Goal: Information Seeking & Learning: Learn about a topic

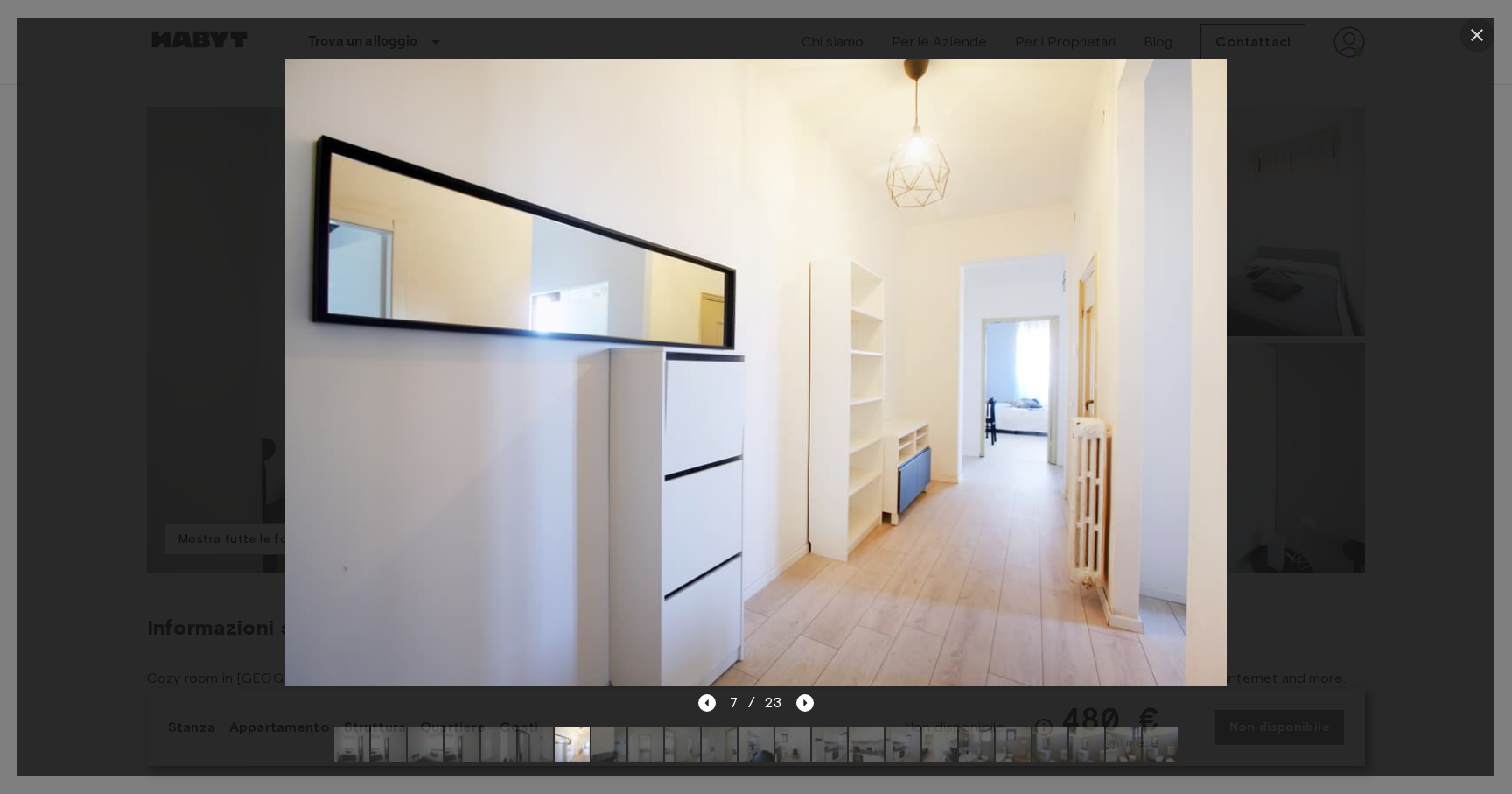
click at [1484, 34] on icon "button" at bounding box center [1476, 35] width 21 height 21
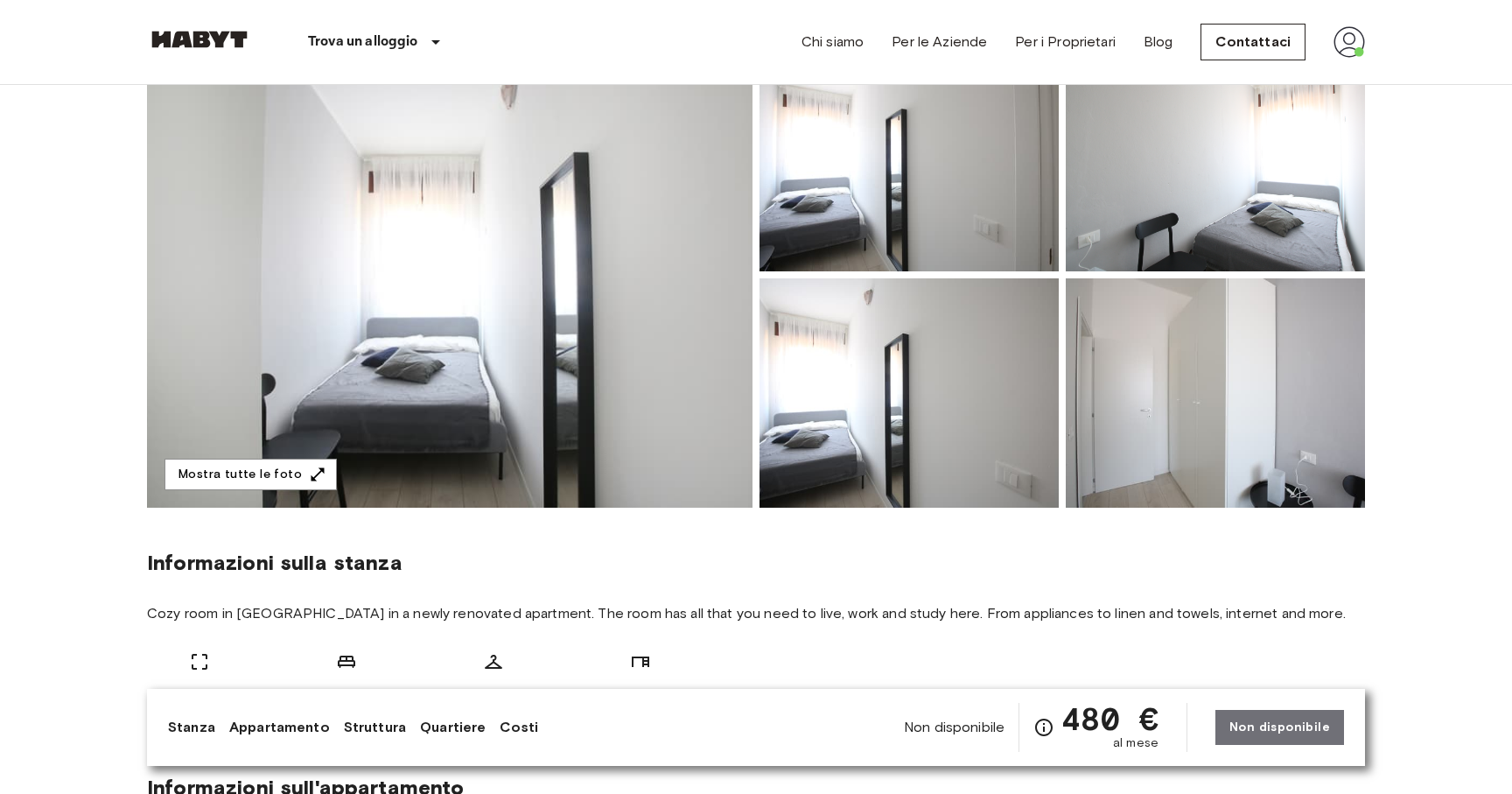
scroll to position [184, 0]
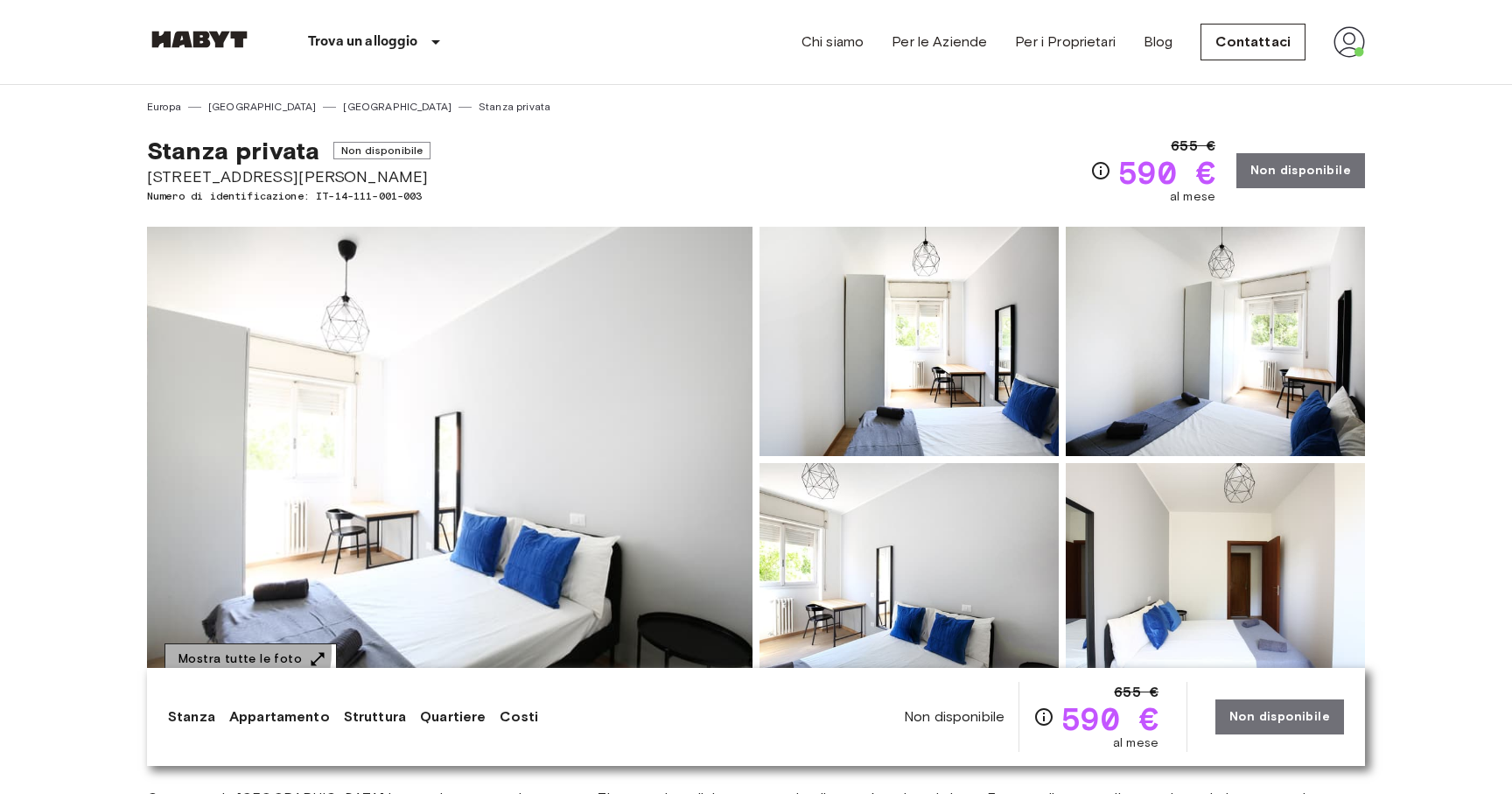
click at [220, 650] on button "Mostra tutte le foto" at bounding box center [251, 659] width 172 height 33
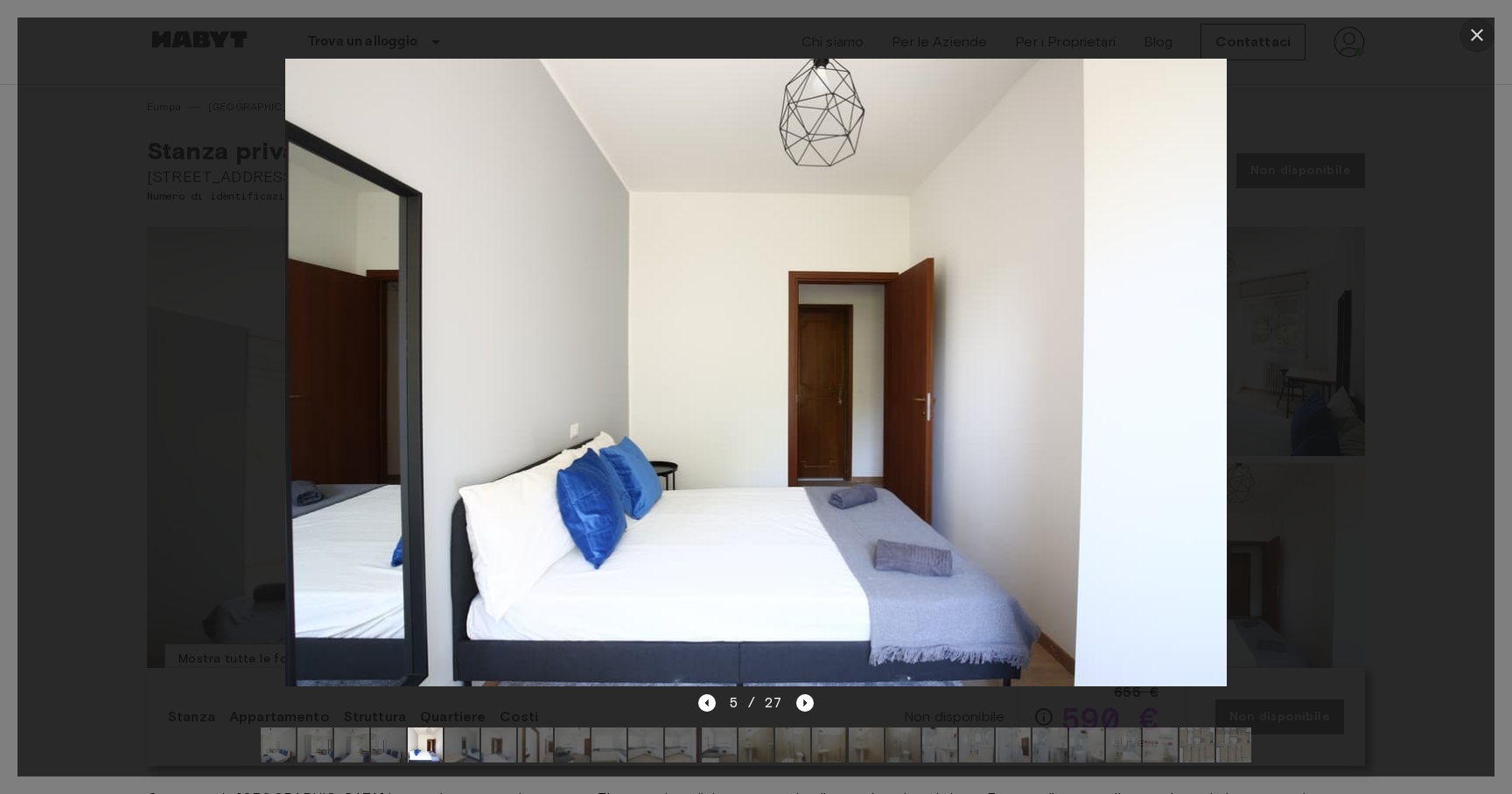
click at [1476, 40] on icon "button" at bounding box center [1476, 35] width 21 height 21
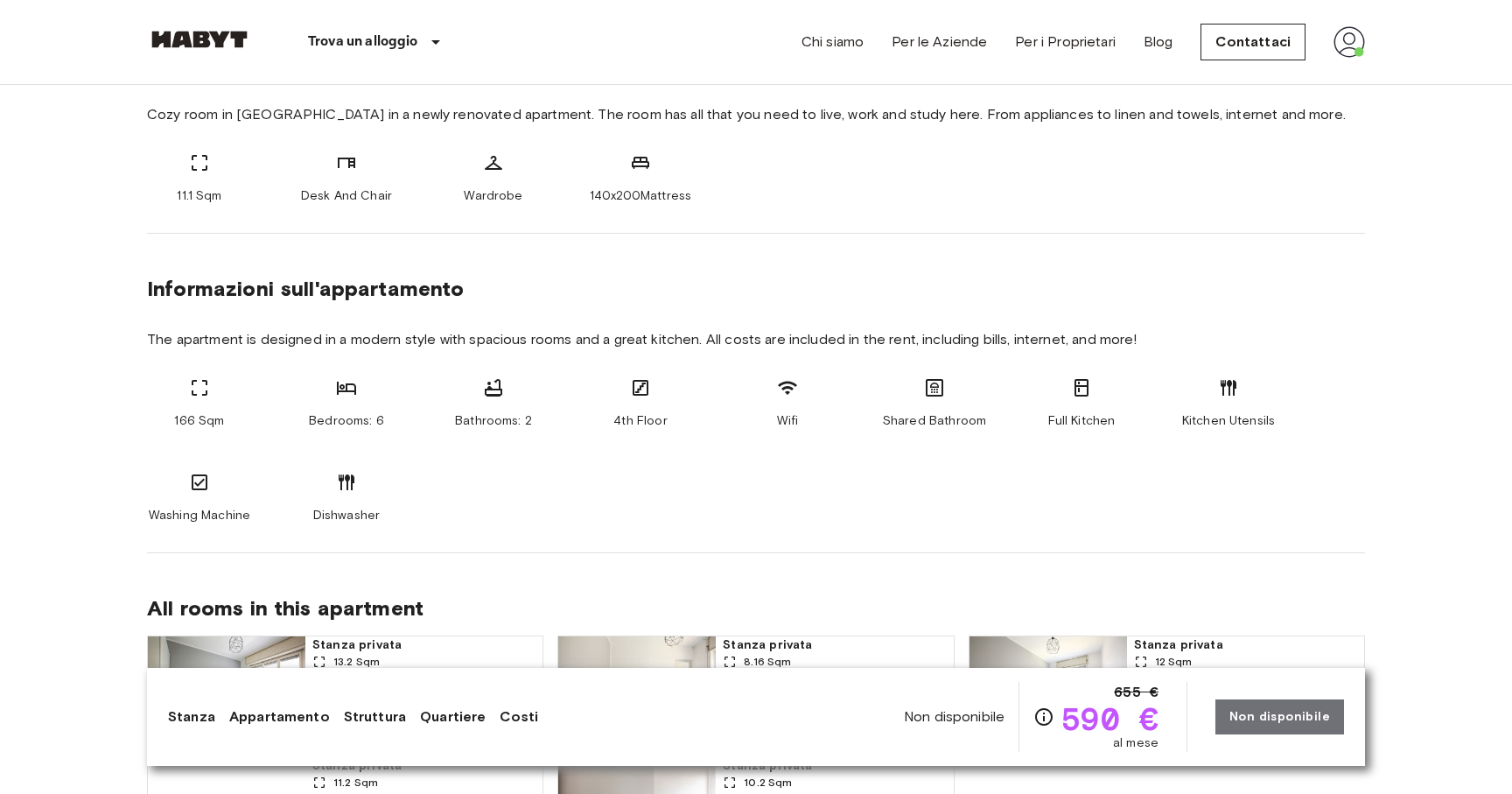
scroll to position [685, 0]
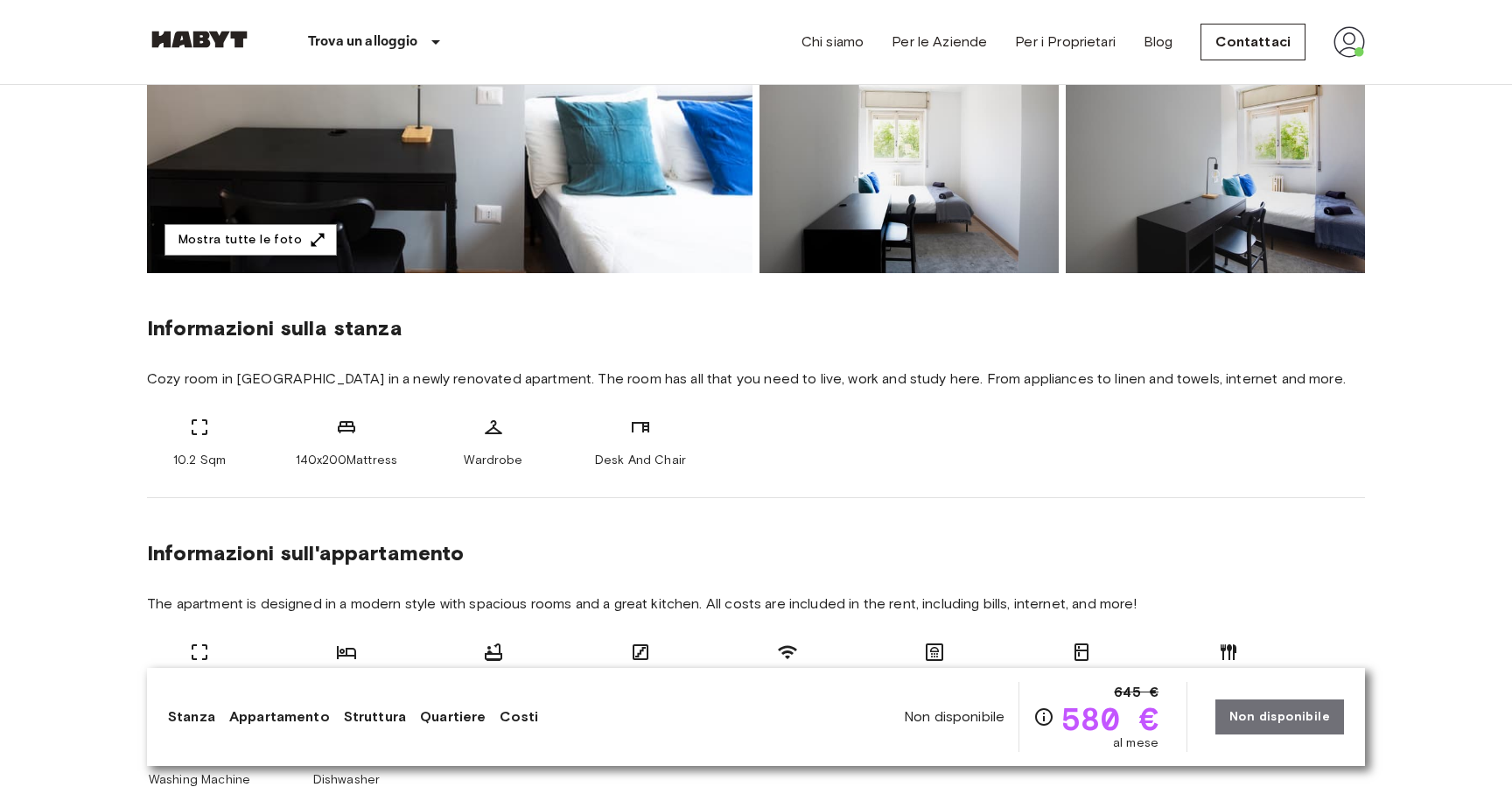
scroll to position [442, 0]
